Goal: Task Accomplishment & Management: Use online tool/utility

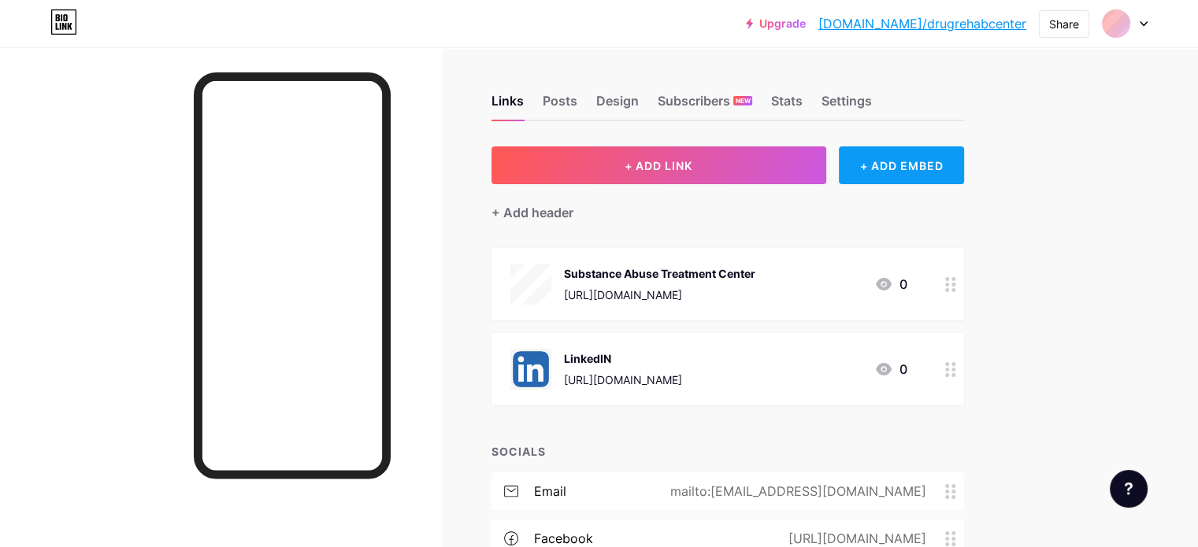
click at [956, 160] on div "+ ADD EMBED" at bounding box center [901, 165] width 125 height 38
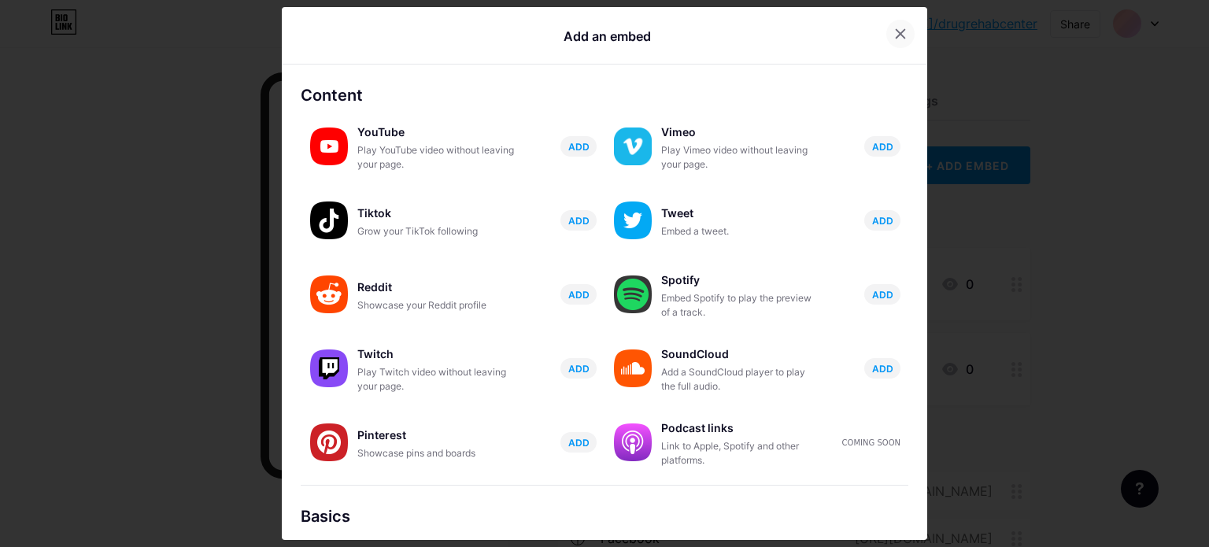
click at [897, 35] on icon at bounding box center [901, 34] width 9 height 9
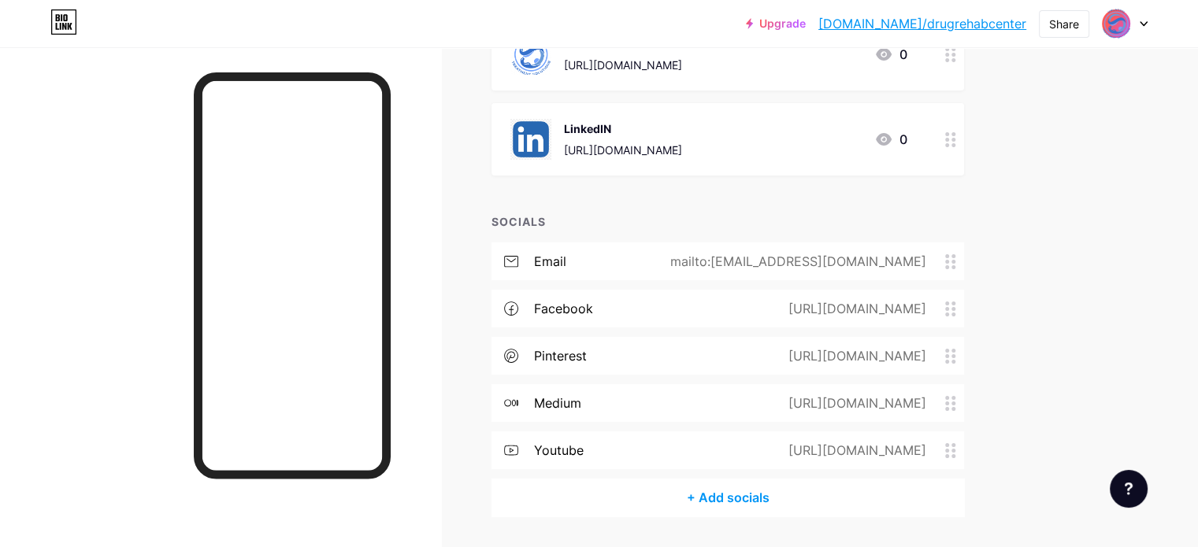
scroll to position [276, 0]
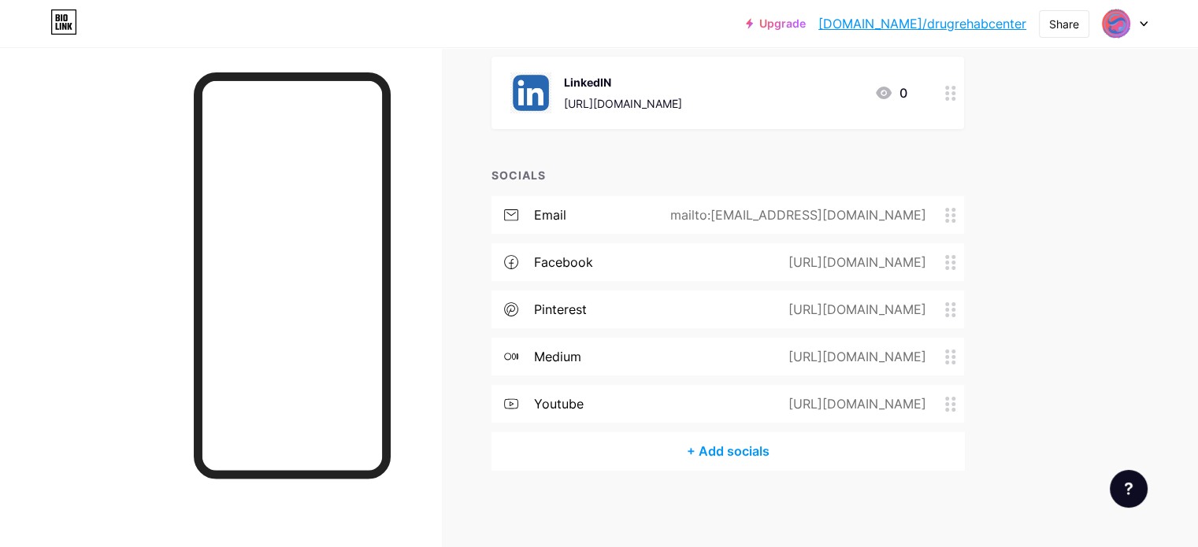
click at [790, 460] on div "+ Add socials" at bounding box center [727, 451] width 472 height 38
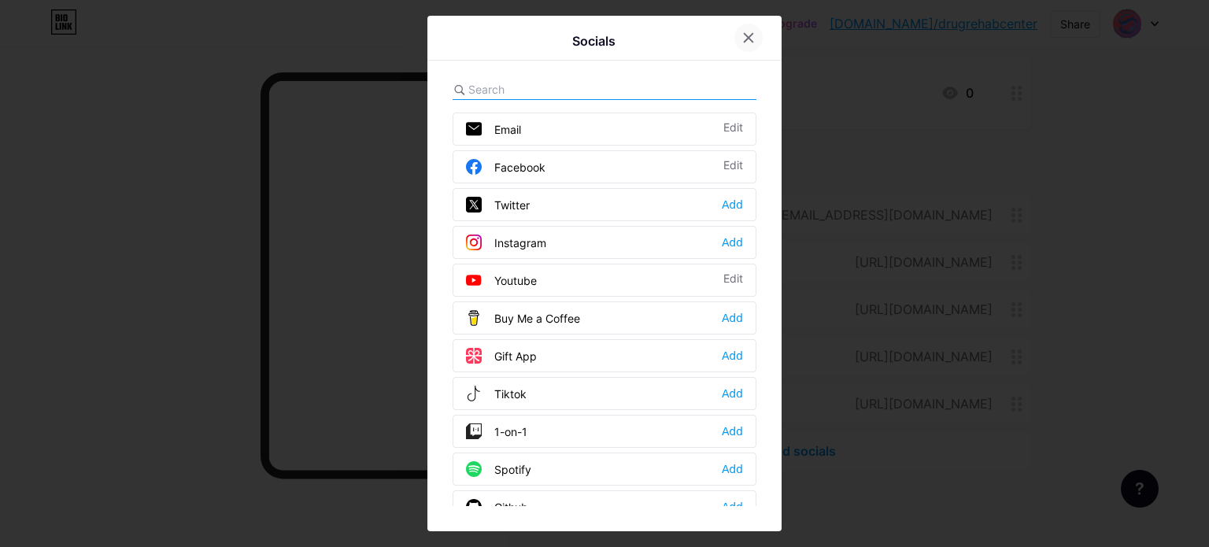
click at [746, 37] on icon at bounding box center [748, 37] width 13 height 13
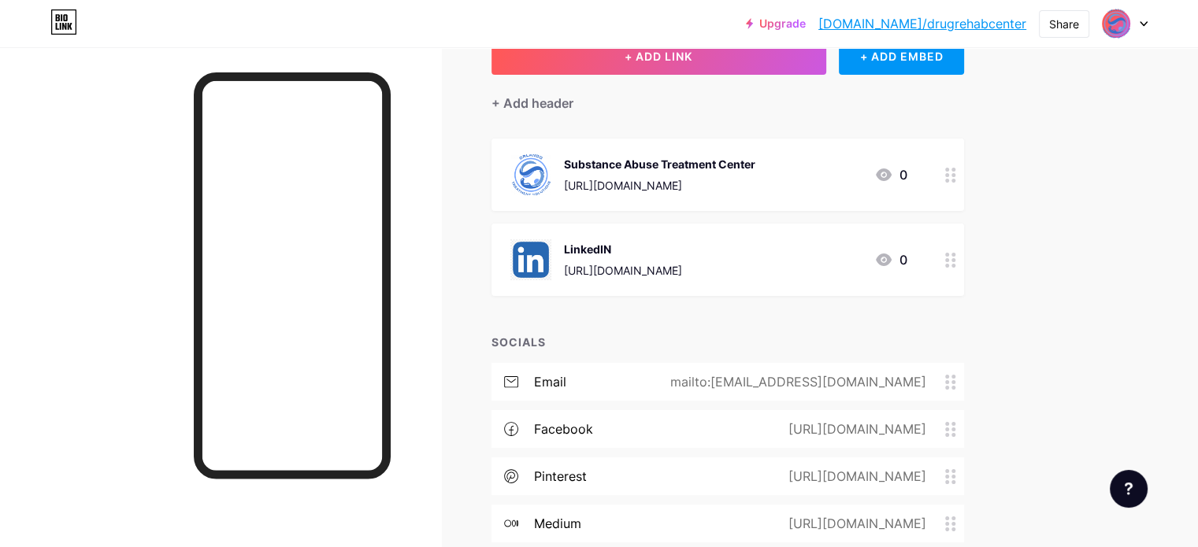
scroll to position [0, 0]
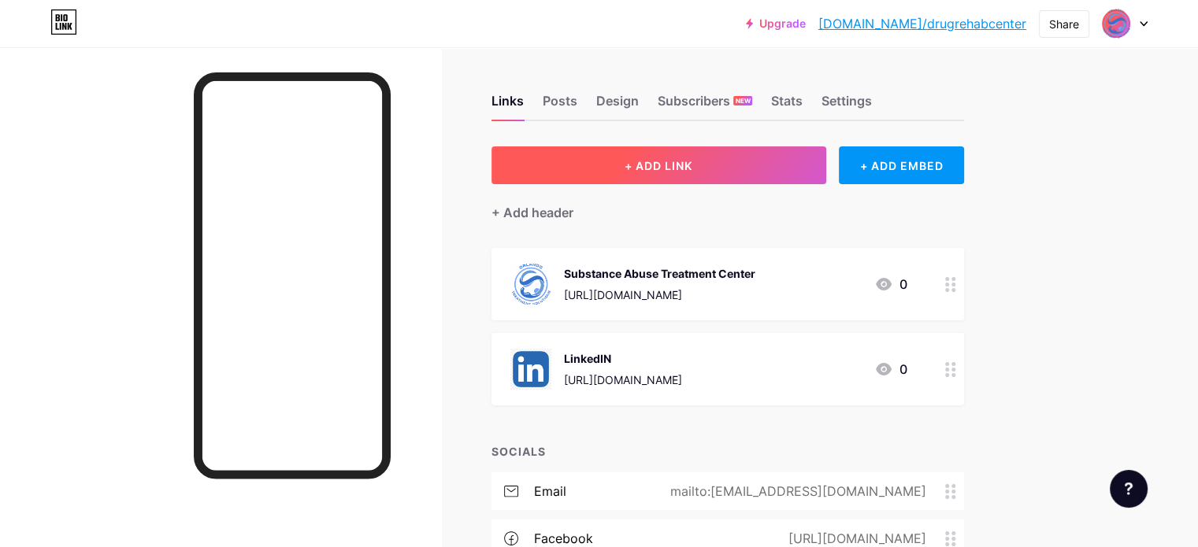
click at [692, 170] on span "+ ADD LINK" at bounding box center [658, 165] width 68 height 13
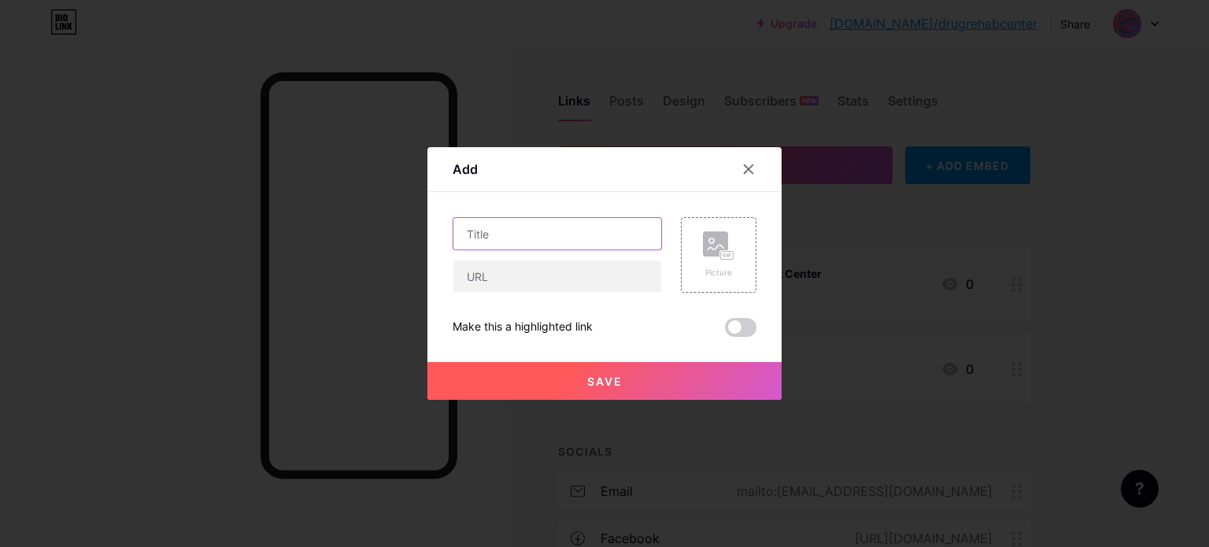
click at [602, 235] on input "text" at bounding box center [557, 233] width 208 height 31
type input "Deland Treatments Solutions"
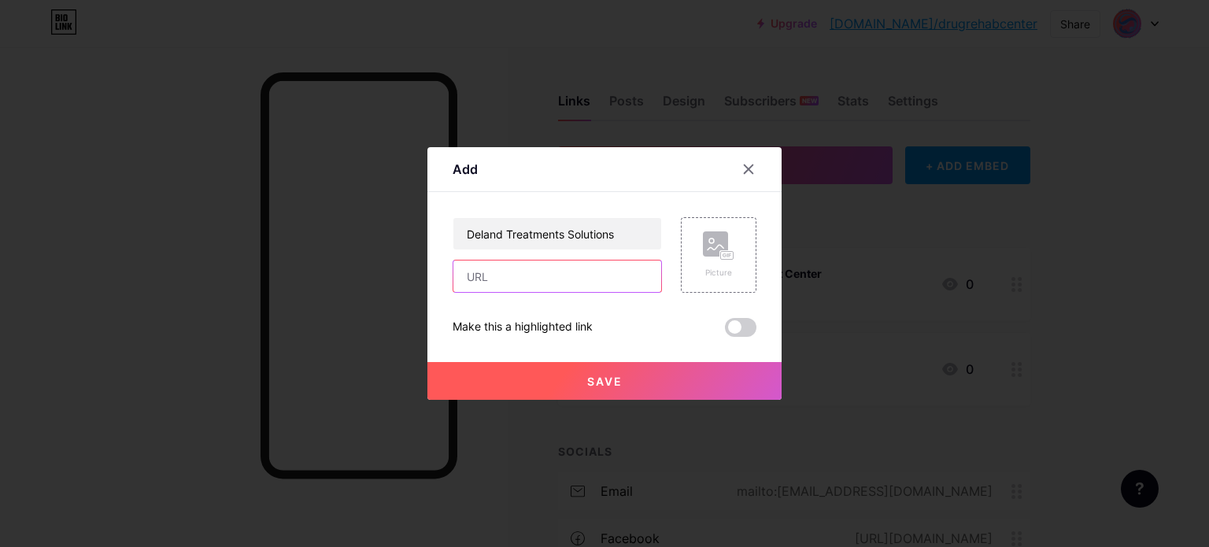
click at [531, 281] on input "text" at bounding box center [557, 276] width 208 height 31
paste input "com"
type input "c"
paste input "com"
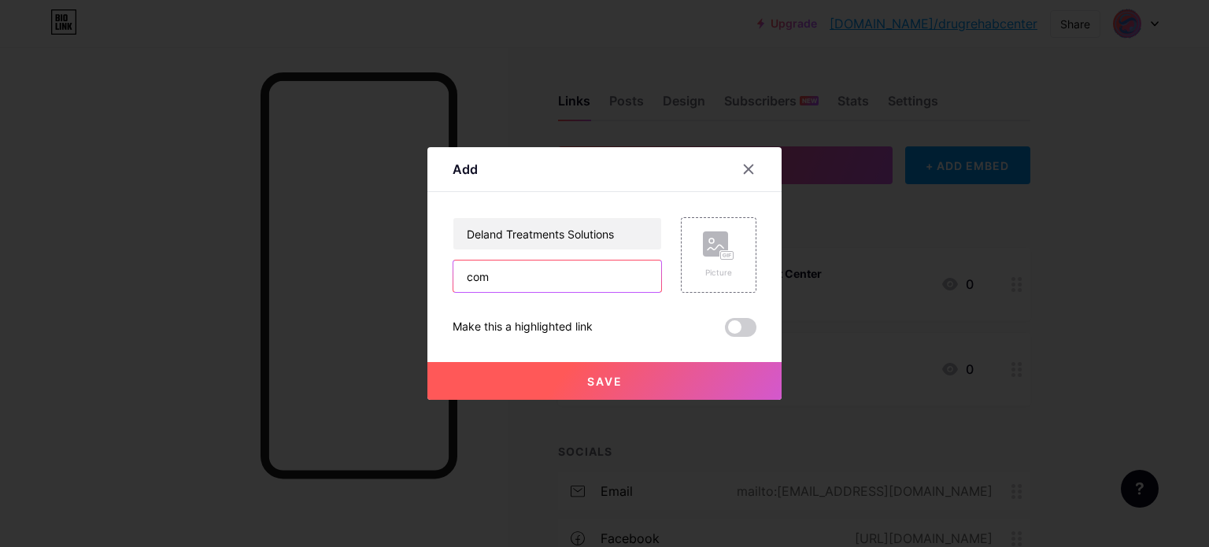
click at [534, 273] on input "com" at bounding box center [557, 276] width 208 height 31
paste input "delandts."
type input "[DOMAIN_NAME]"
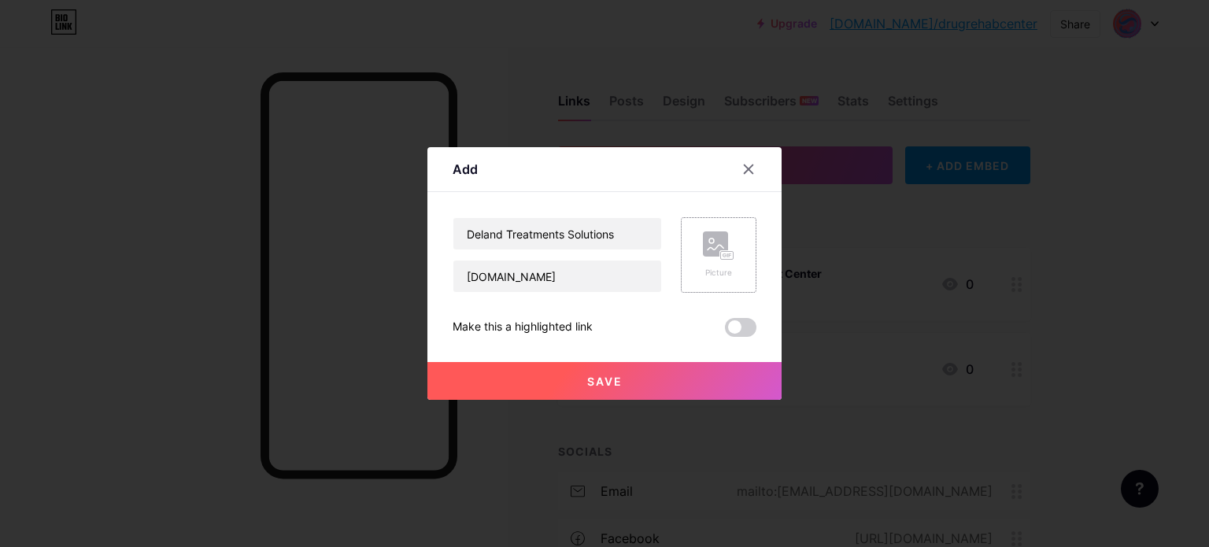
click at [721, 257] on rect at bounding box center [727, 256] width 13 height 8
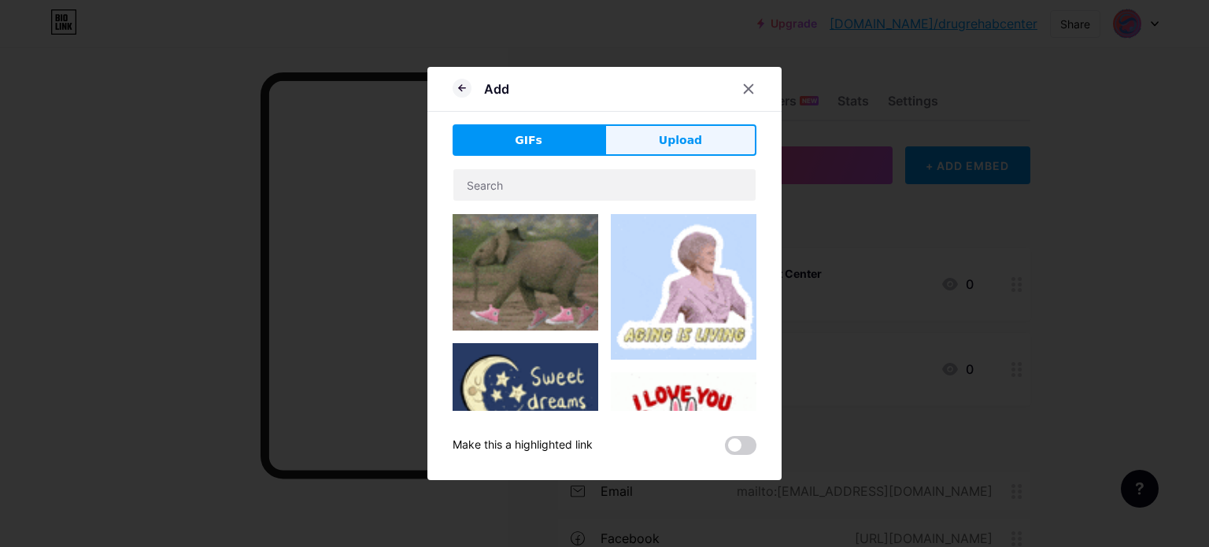
click at [661, 132] on span "Upload" at bounding box center [680, 140] width 43 height 17
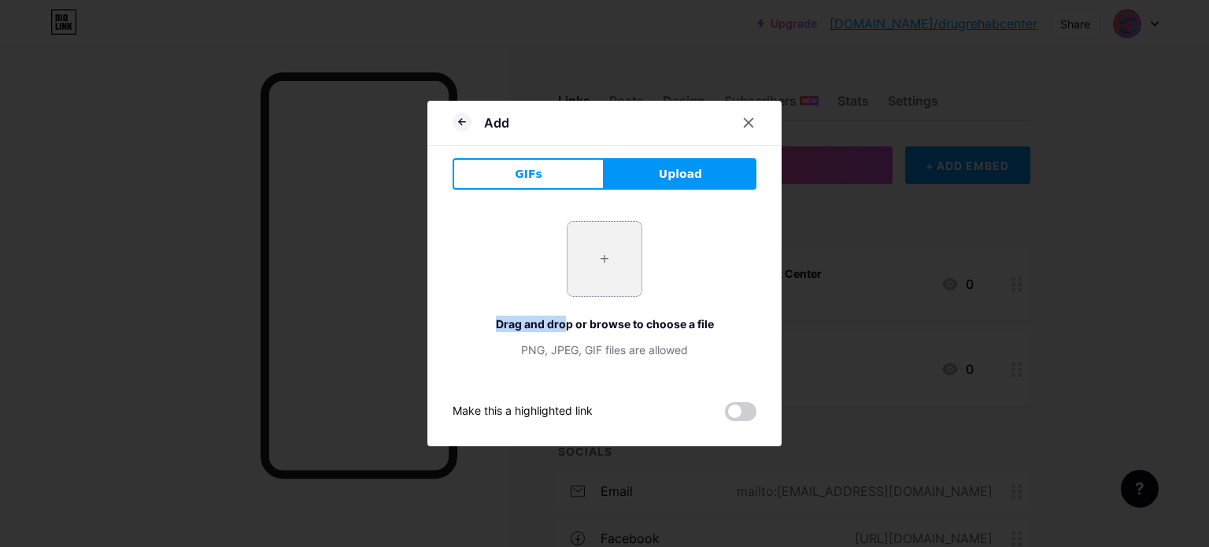
drag, startPoint x: 557, startPoint y: 302, endPoint x: 602, endPoint y: 281, distance: 48.6
click at [602, 281] on div "+ Drag and drop or browse to choose a file PNG, JPEG, GIF files are allowed" at bounding box center [605, 289] width 304 height 137
click at [602, 281] on input "file" at bounding box center [605, 259] width 74 height 74
type input "C:\fakepath\deland-treatment-solutions-new-logo-badge3.png"
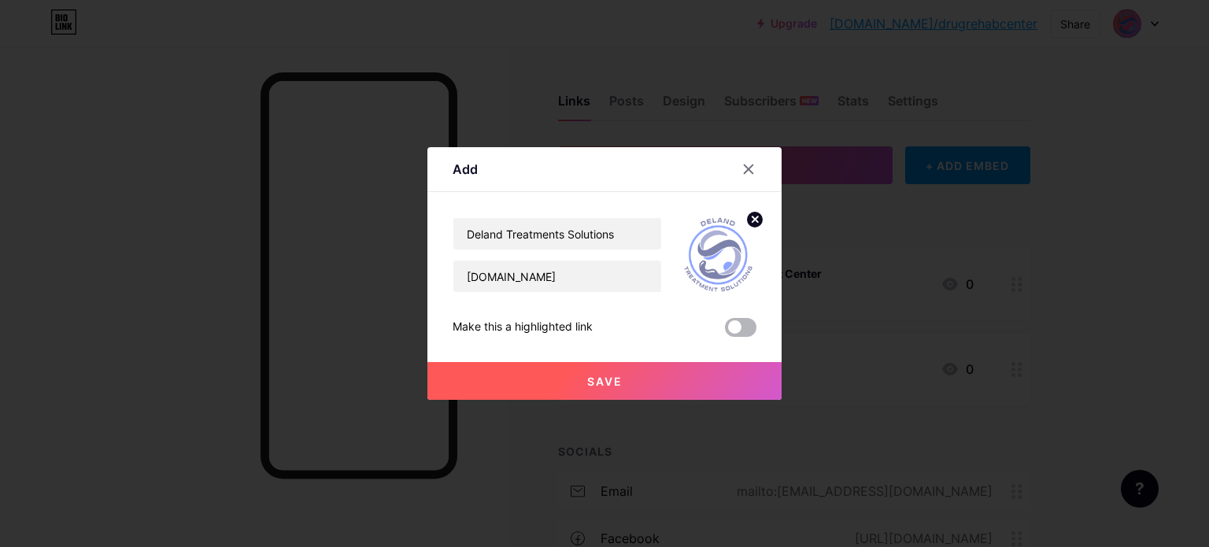
click at [734, 324] on span at bounding box center [740, 327] width 31 height 19
click at [725, 331] on input "checkbox" at bounding box center [725, 331] width 0 height 0
click at [635, 371] on button "Save" at bounding box center [605, 381] width 354 height 38
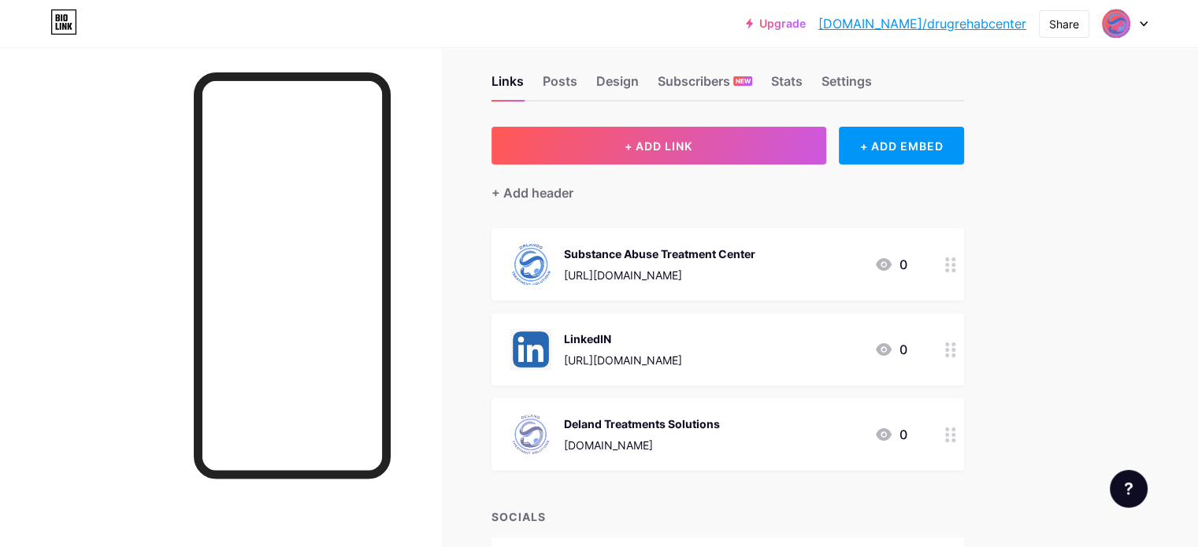
scroll to position [15, 0]
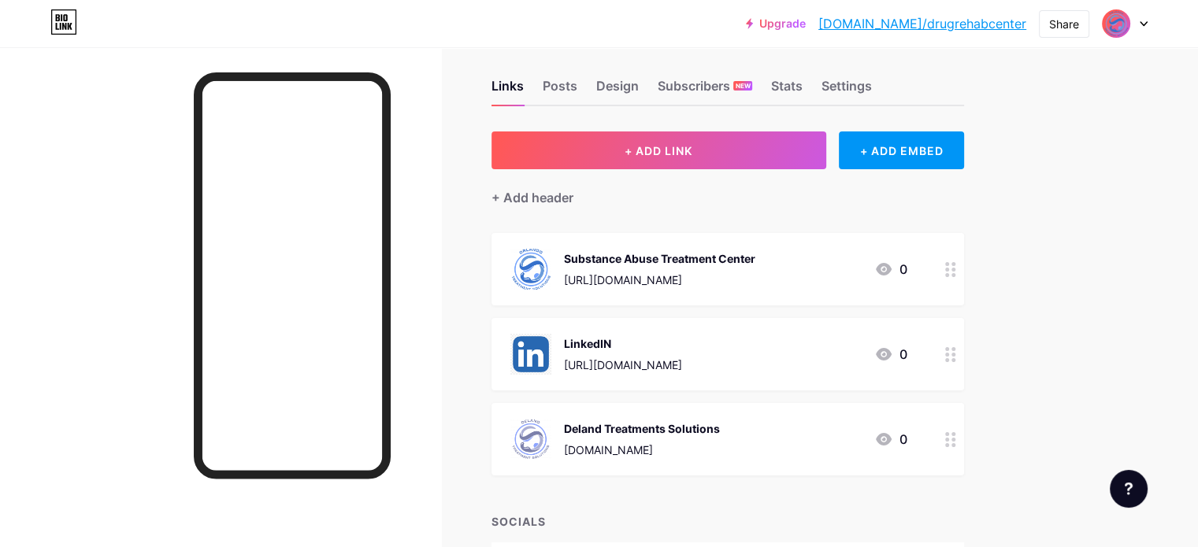
click at [1114, 31] on img at bounding box center [1115, 23] width 25 height 25
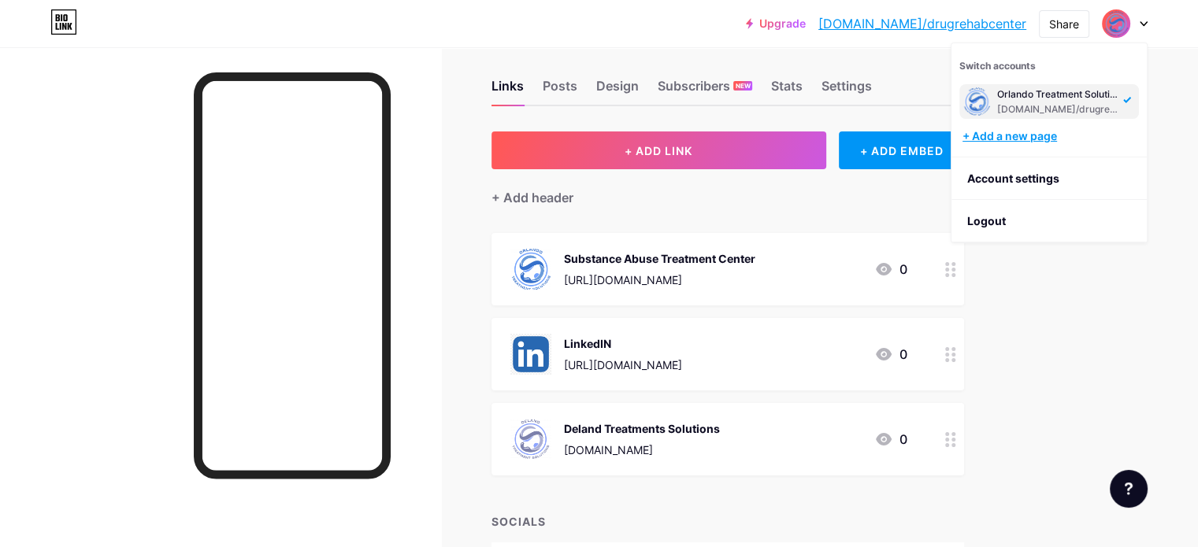
click at [1014, 138] on div "+ Add a new page" at bounding box center [1050, 136] width 176 height 16
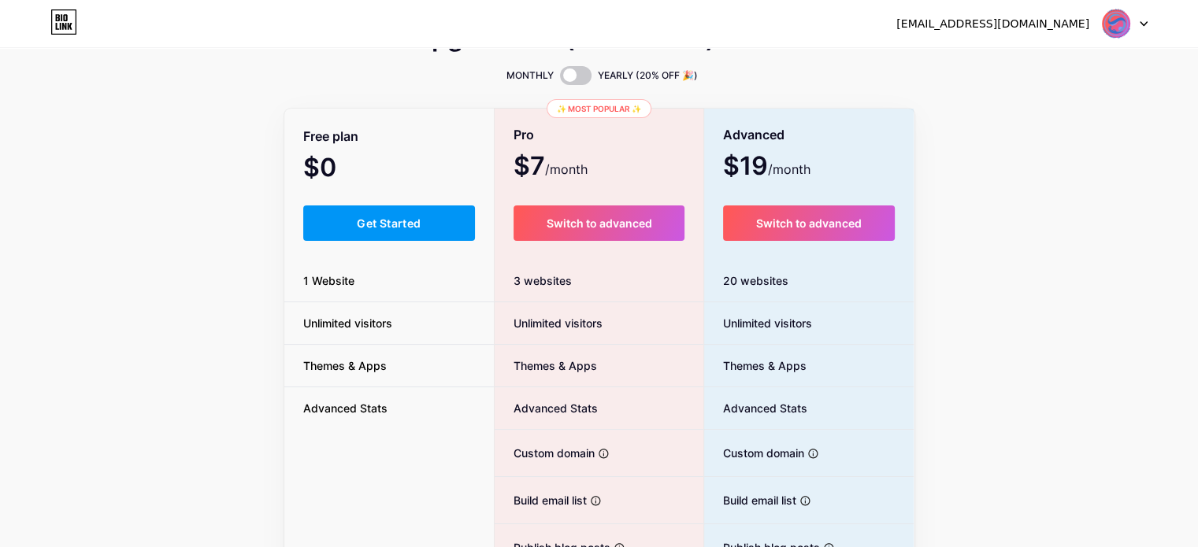
scroll to position [44, 0]
click at [375, 225] on span "Get Started" at bounding box center [389, 223] width 64 height 13
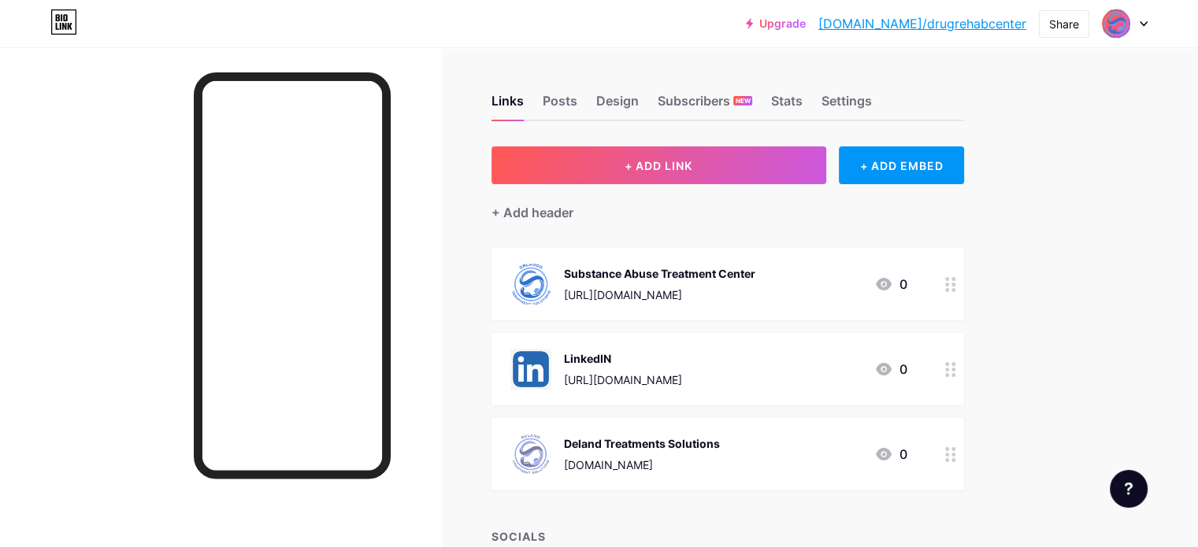
click at [1135, 24] on div at bounding box center [1124, 23] width 46 height 28
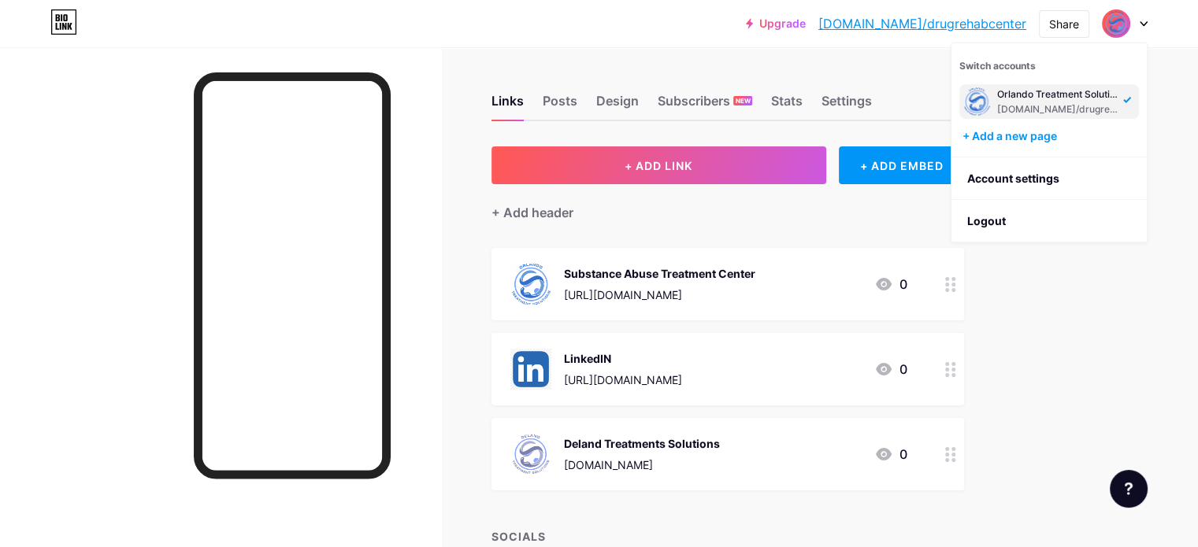
click at [1167, 64] on div "Upgrade [DOMAIN_NAME]/drugre... [DOMAIN_NAME]/drugrehabcenter Share Switch acco…" at bounding box center [599, 455] width 1198 height 910
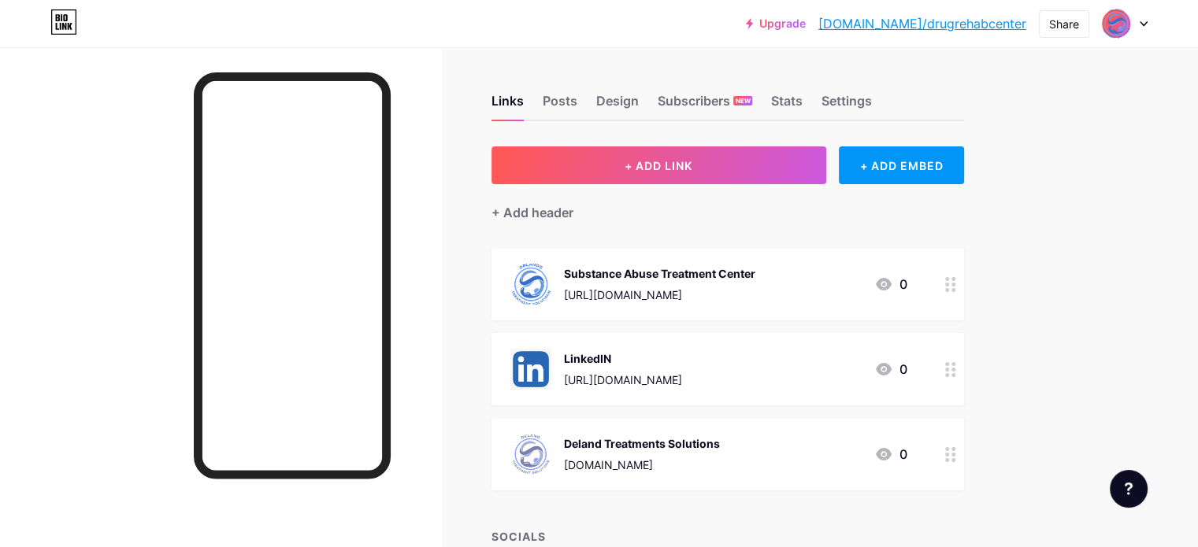
click at [964, 448] on div at bounding box center [950, 454] width 27 height 72
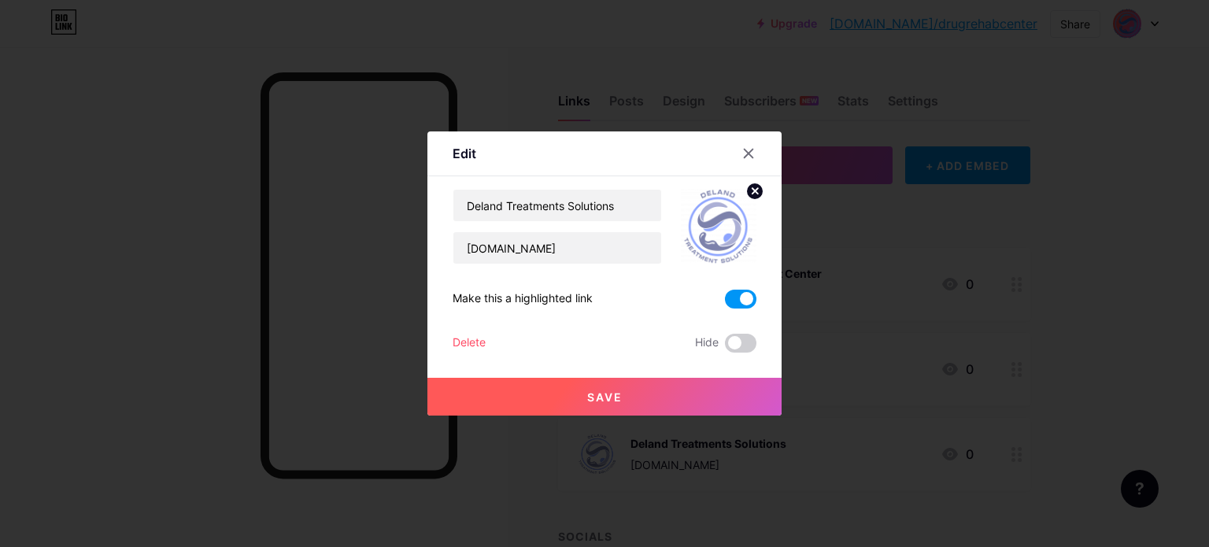
click at [751, 185] on circle at bounding box center [754, 191] width 17 height 17
click at [458, 341] on div "Delete" at bounding box center [469, 343] width 33 height 19
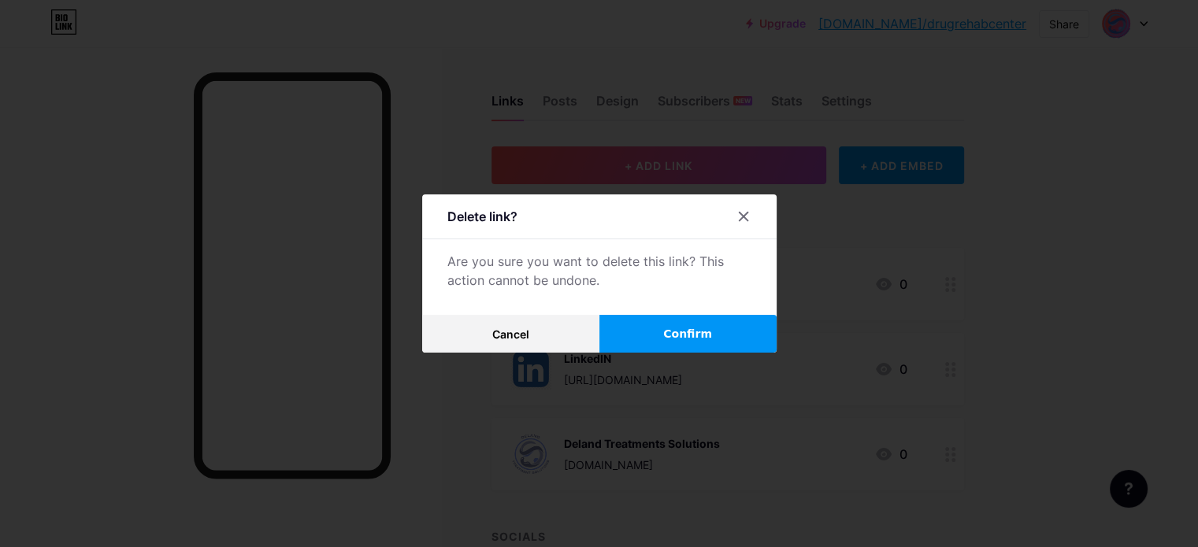
click at [653, 327] on button "Confirm" at bounding box center [687, 334] width 177 height 38
